Goal: Transaction & Acquisition: Book appointment/travel/reservation

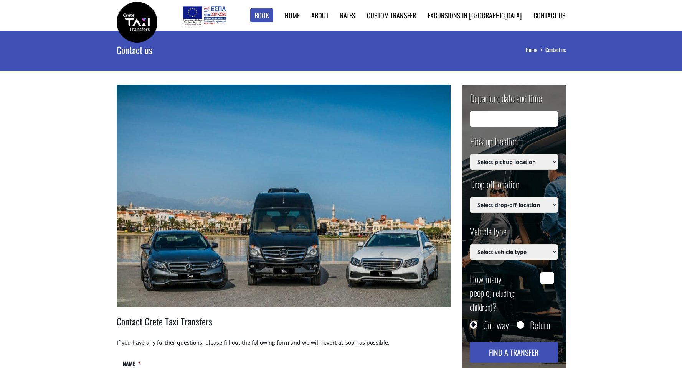
type input "[DATE] 10:30"
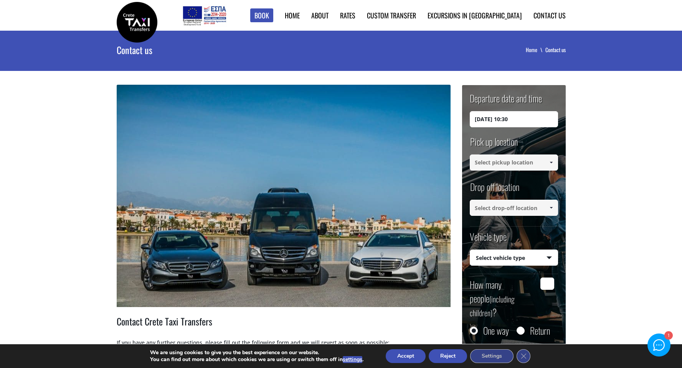
click at [406, 355] on button "Accept" at bounding box center [406, 357] width 40 height 14
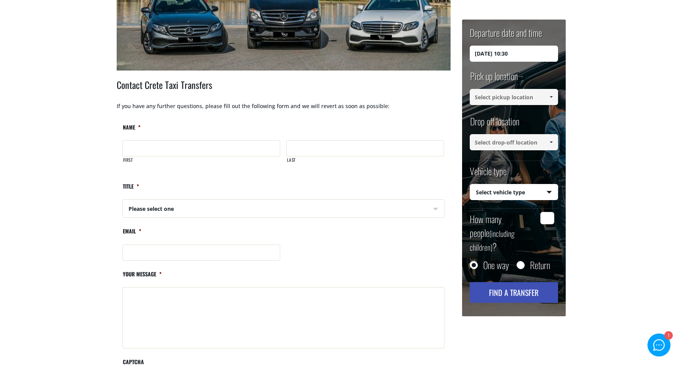
scroll to position [132, 0]
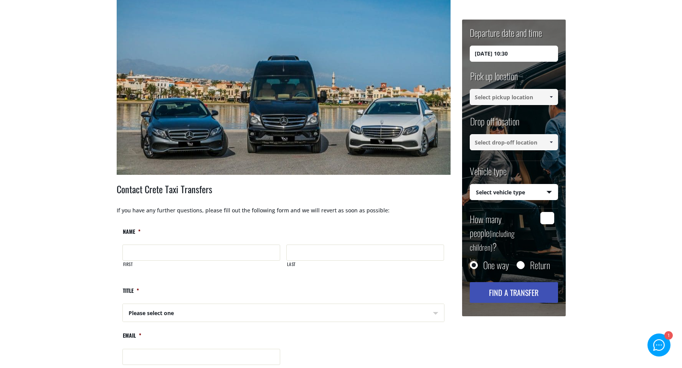
click at [532, 55] on input "[DATE] 10:30" at bounding box center [514, 54] width 88 height 16
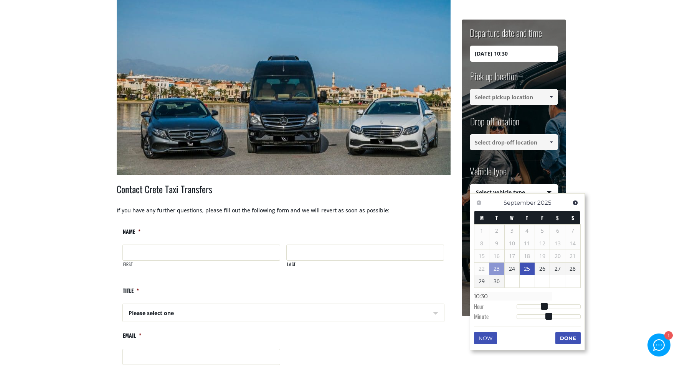
click at [527, 266] on link "25" at bounding box center [527, 269] width 15 height 12
type input "[DATE] 00:00"
click at [550, 96] on span at bounding box center [551, 97] width 6 height 6
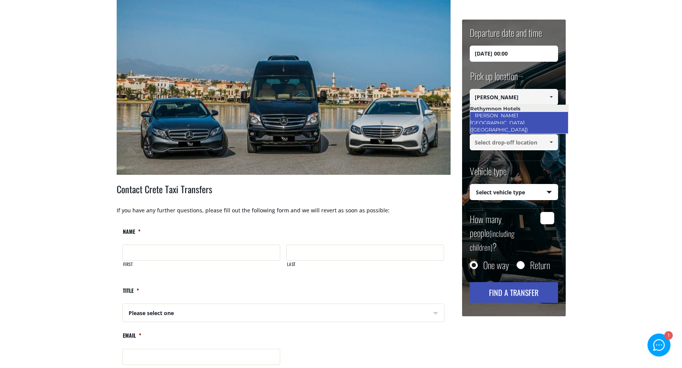
click at [533, 114] on link "[PERSON_NAME] [GEOGRAPHIC_DATA] ([GEOGRAPHIC_DATA])" at bounding box center [501, 122] width 63 height 25
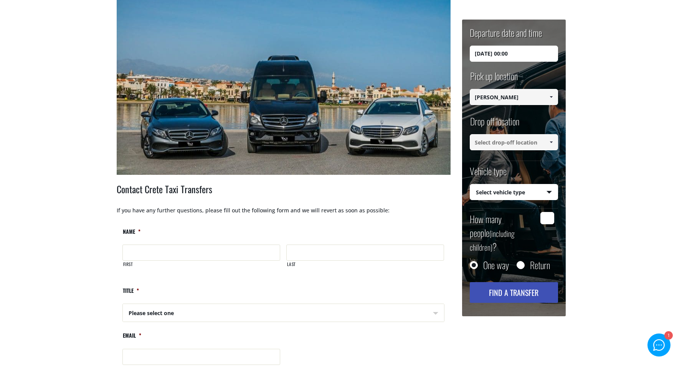
type input "[PERSON_NAME] [GEOGRAPHIC_DATA] ([GEOGRAPHIC_DATA])"
click at [551, 142] on span at bounding box center [551, 142] width 6 height 6
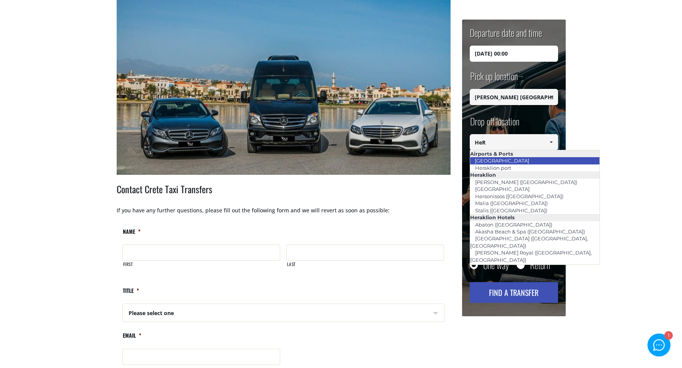
click at [509, 160] on link "[GEOGRAPHIC_DATA]" at bounding box center [502, 160] width 64 height 11
type input "[GEOGRAPHIC_DATA]"
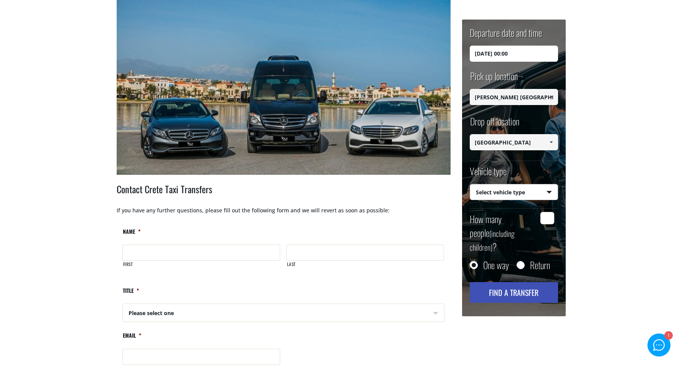
select select "540"
click at [547, 216] on input "How many people (including children) ?" at bounding box center [547, 218] width 14 height 12
type input "1"
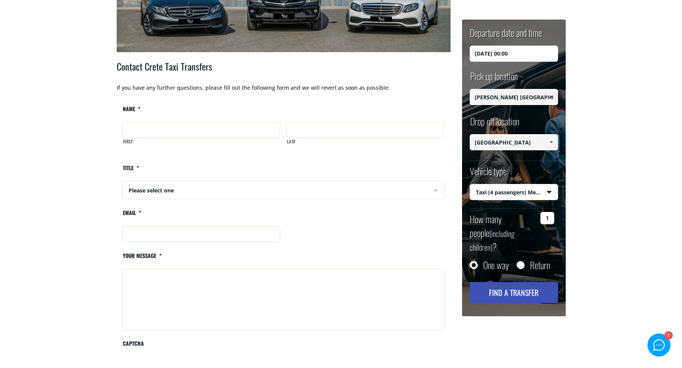
scroll to position [356, 0]
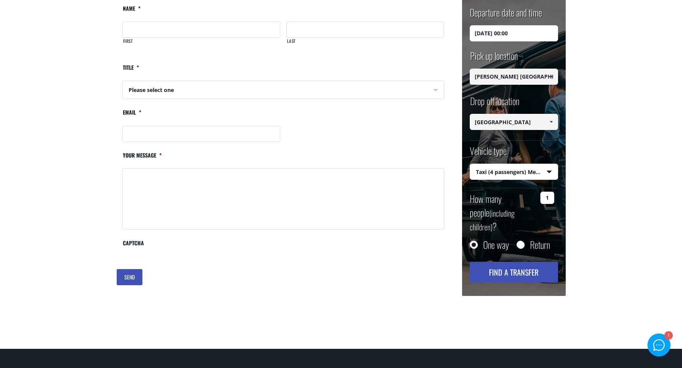
click at [516, 262] on button "Find a transfer" at bounding box center [514, 272] width 88 height 21
